Goal: Task Accomplishment & Management: Use online tool/utility

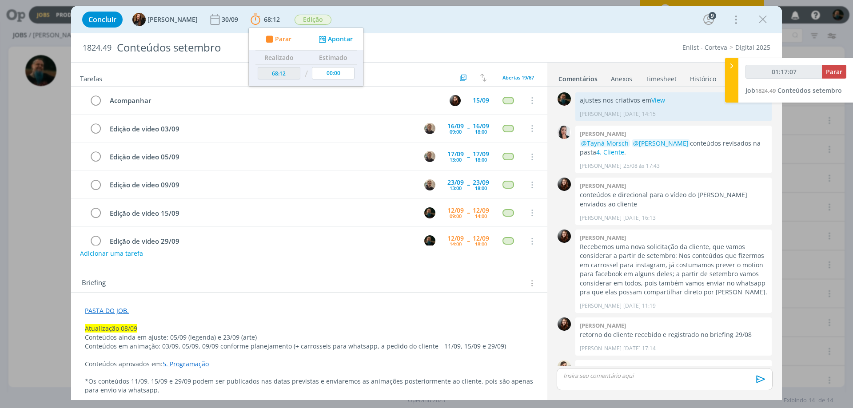
scroll to position [795, 0]
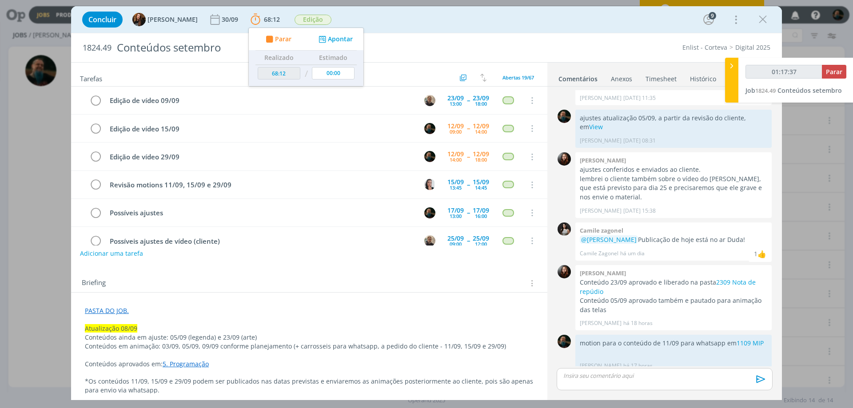
click at [645, 380] on div "dialog" at bounding box center [665, 379] width 216 height 22
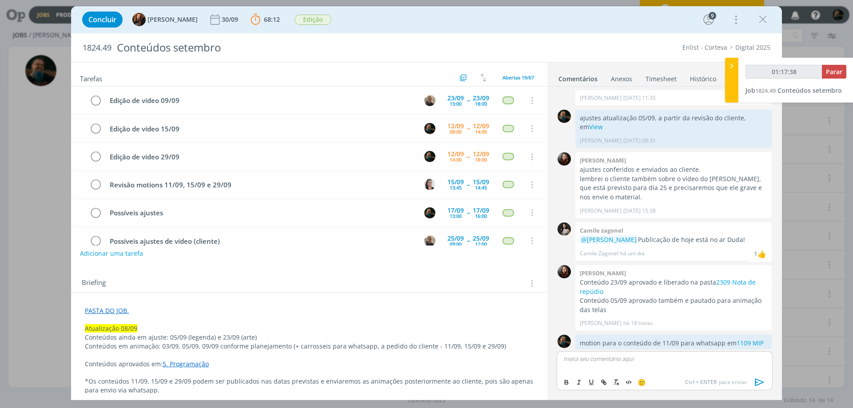
scroll to position [812, 0]
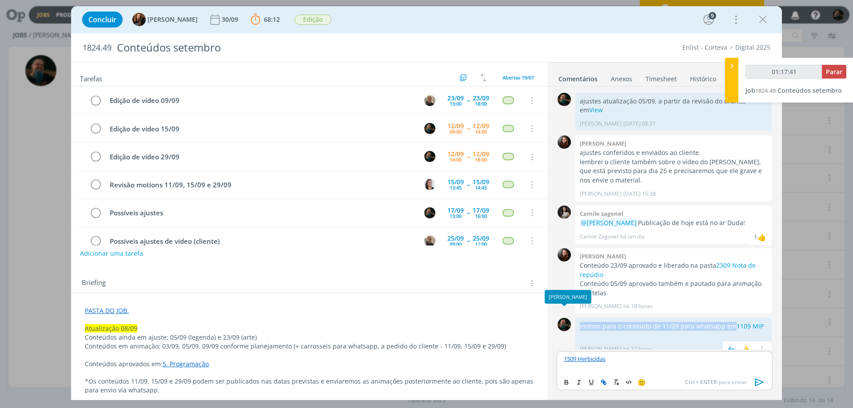
drag, startPoint x: 732, startPoint y: 317, endPoint x: 574, endPoint y: 320, distance: 158.2
click at [574, 320] on div "0 motion para o conteúdo de 11/09 para whatsapp em 1109 MIP [PERSON_NAME] há 17…" at bounding box center [664, 337] width 223 height 43
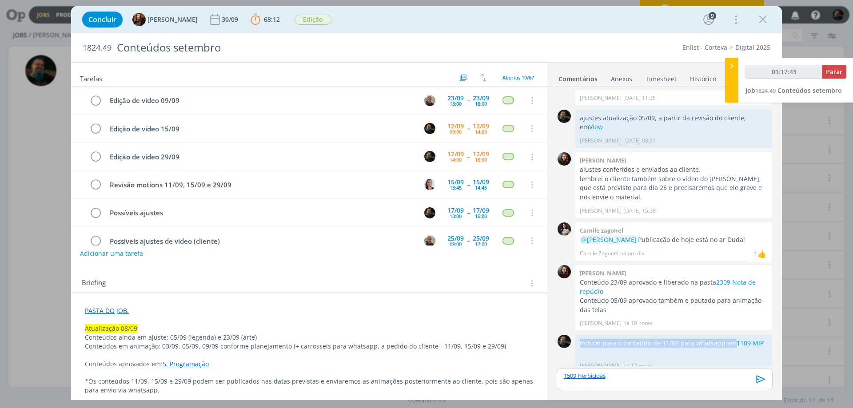
copy div "0 motion para o conteúdo de 11/09 para whatsapp em"
click at [620, 376] on p "1509 Herbicidas" at bounding box center [665, 376] width 202 height 8
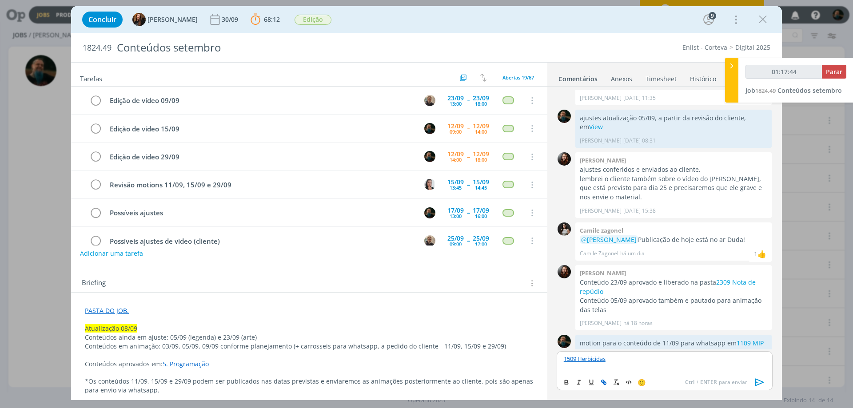
scroll to position [812, 0]
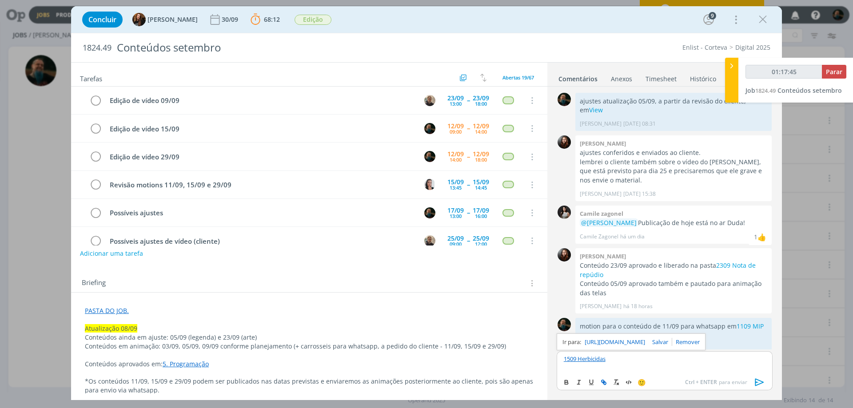
type input "01:17:46"
click at [759, 383] on icon "dialog" at bounding box center [759, 382] width 13 height 13
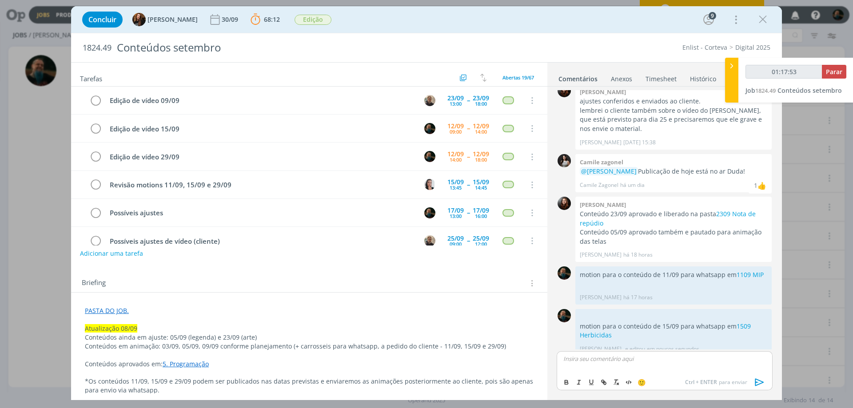
type input "01:17:54"
click at [836, 69] on span "Parar" at bounding box center [834, 72] width 16 height 8
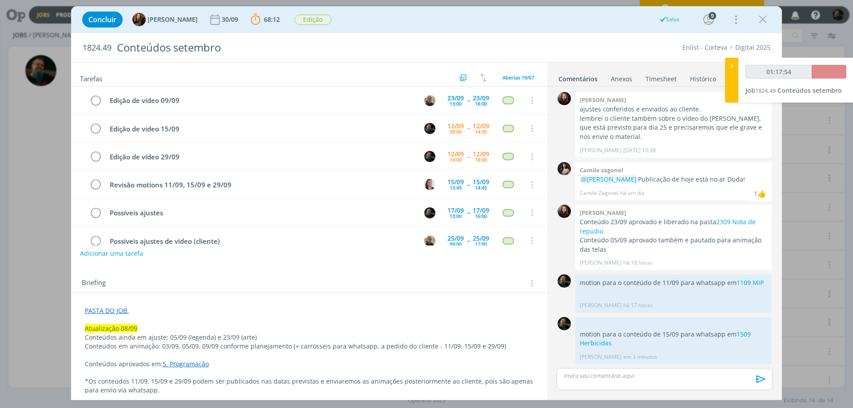
scroll to position [847, 0]
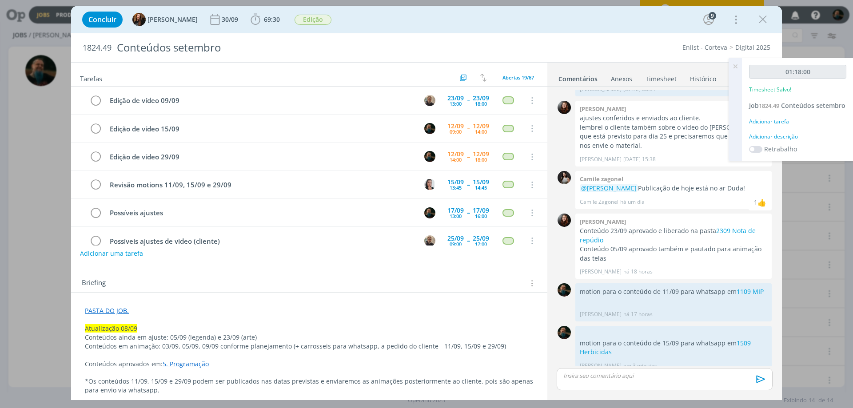
click at [786, 138] on div "Adicionar descrição" at bounding box center [797, 137] width 97 height 8
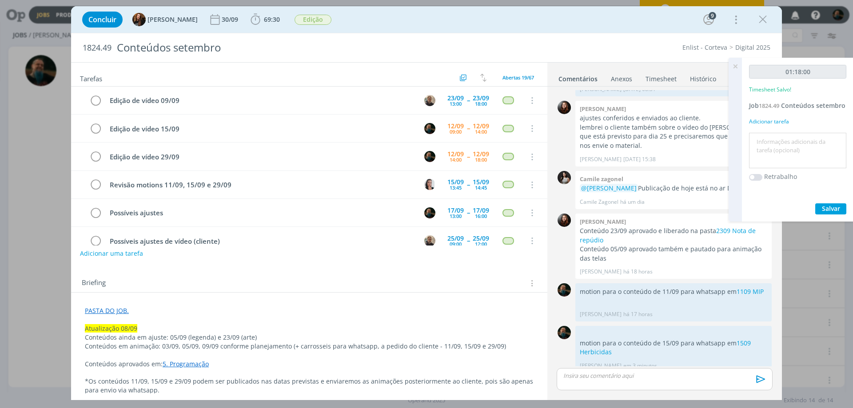
click at [783, 146] on textarea at bounding box center [797, 151] width 93 height 32
type textarea "motion conteúdo 15/09"
click at [833, 210] on span "Salvar" at bounding box center [831, 208] width 18 height 8
click at [732, 64] on icon at bounding box center [735, 66] width 16 height 17
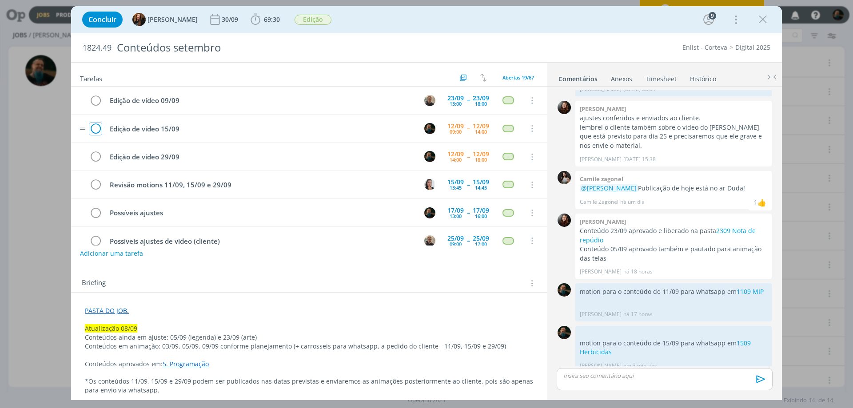
click at [98, 127] on icon "dialog" at bounding box center [95, 128] width 12 height 13
click at [267, 22] on span "69:30" at bounding box center [272, 19] width 16 height 8
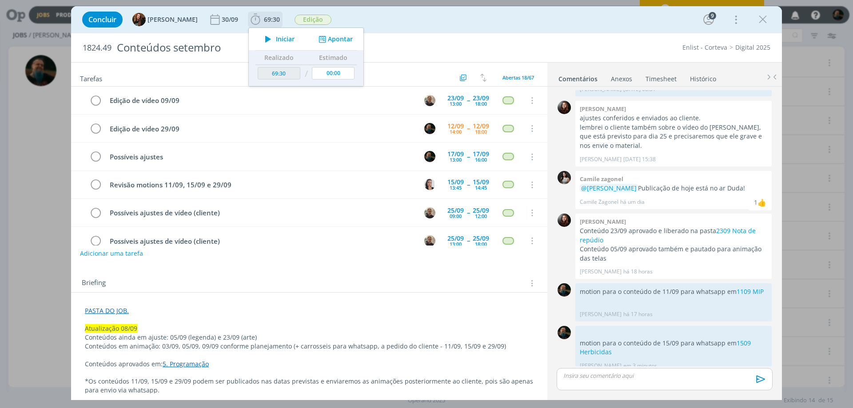
click at [280, 40] on span "Iniciar" at bounding box center [285, 39] width 19 height 6
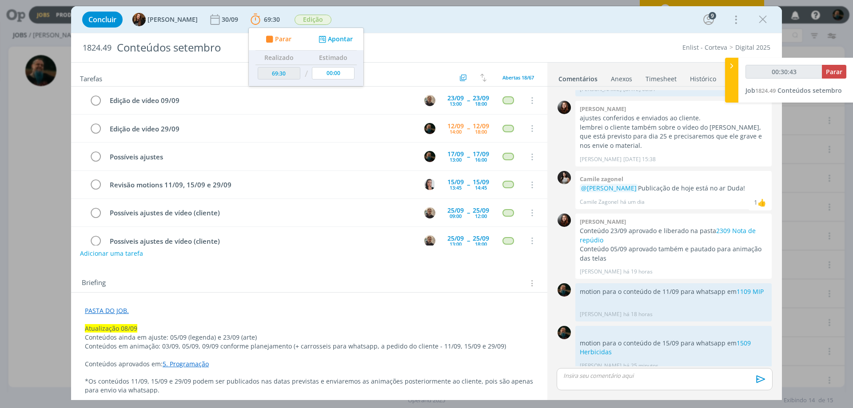
type input "00:31:43"
